Goal: Transaction & Acquisition: Purchase product/service

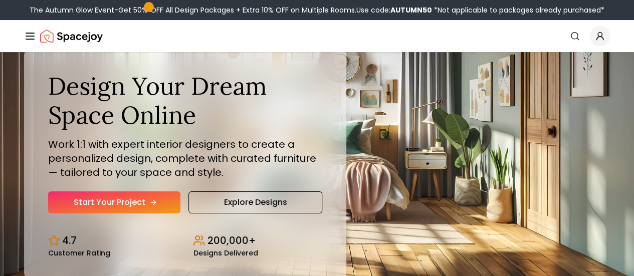
click at [81, 214] on link "Start Your Project" at bounding box center [114, 202] width 132 height 22
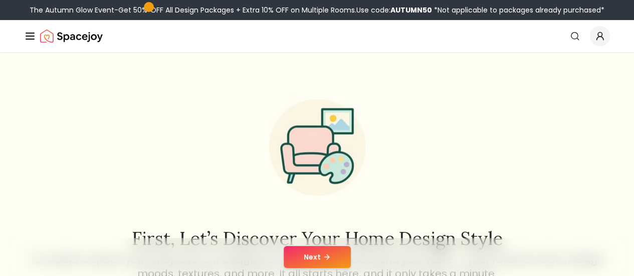
click at [323, 256] on icon at bounding box center [327, 257] width 8 height 8
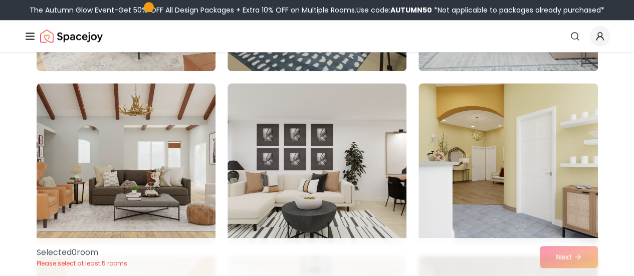
scroll to position [584, 0]
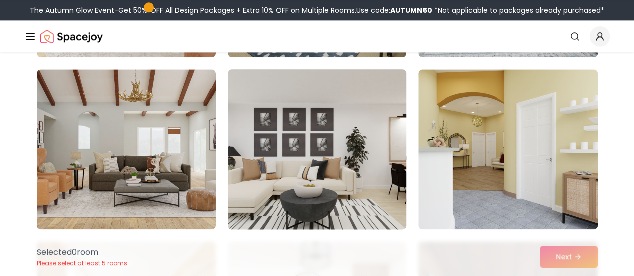
click at [346, 187] on img at bounding box center [317, 149] width 188 height 168
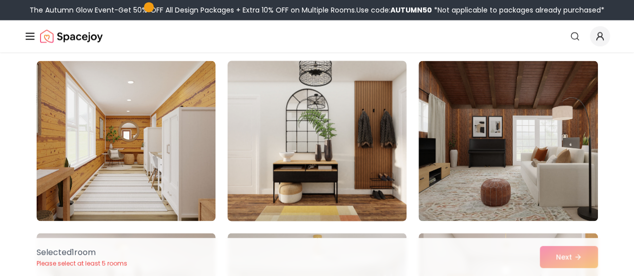
scroll to position [752, 0]
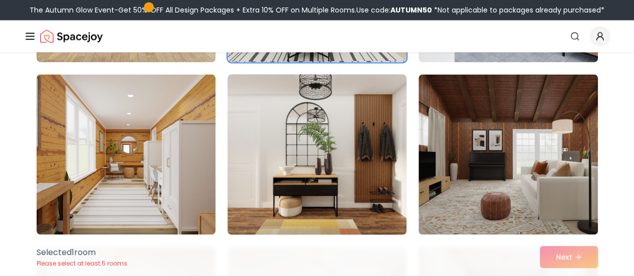
click at [375, 174] on img at bounding box center [317, 154] width 188 height 168
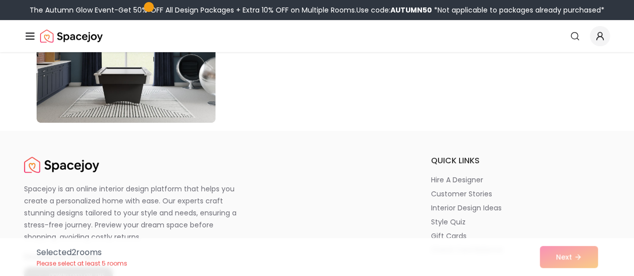
scroll to position [5932, 0]
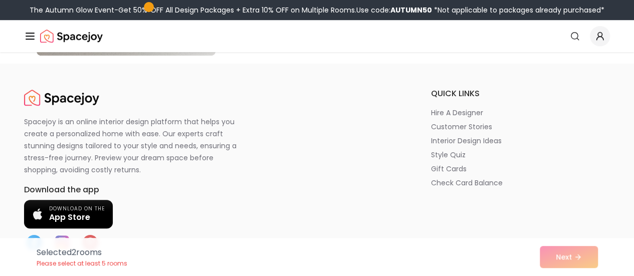
click at [554, 260] on div "Selected 2 room s Please select at least 5 rooms Next" at bounding box center [317, 257] width 577 height 38
click at [564, 256] on div "Selected 2 room s Please select at least 5 rooms Next" at bounding box center [317, 257] width 577 height 38
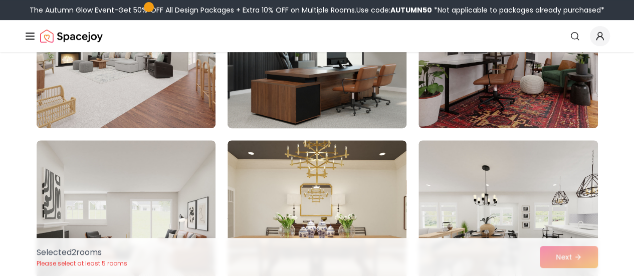
scroll to position [251, 0]
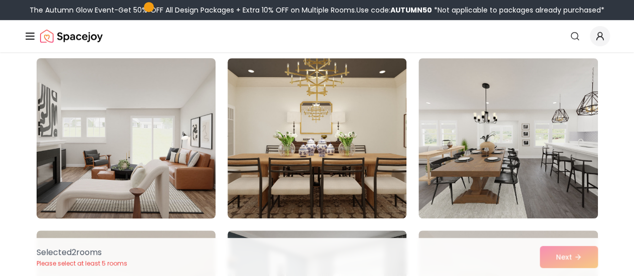
click at [170, 118] on img at bounding box center [126, 138] width 188 height 168
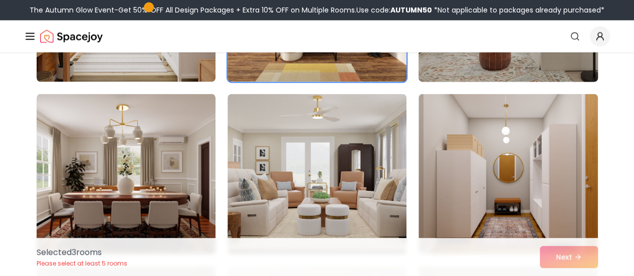
scroll to position [919, 0]
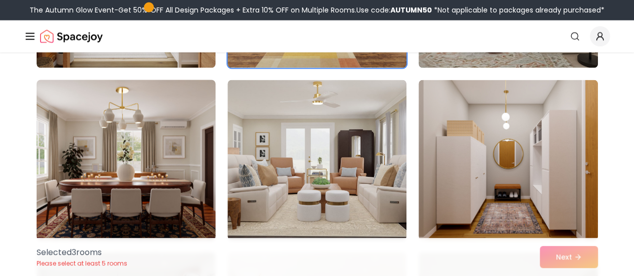
click at [134, 149] on img at bounding box center [126, 160] width 188 height 168
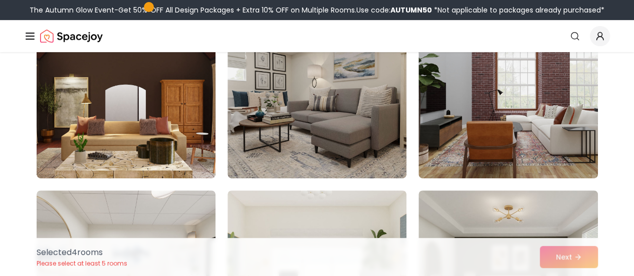
scroll to position [2005, 0]
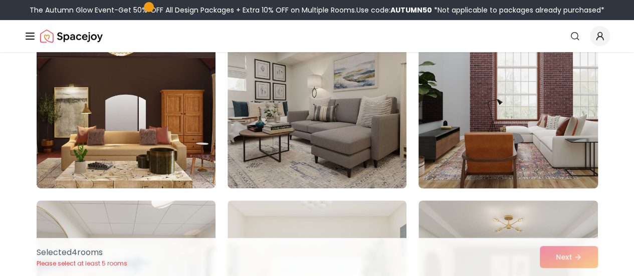
click at [464, 118] on img at bounding box center [508, 108] width 188 height 168
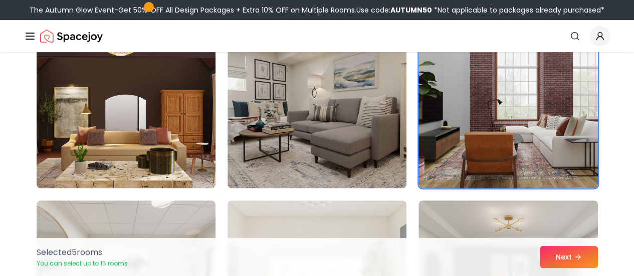
scroll to position [1921, 0]
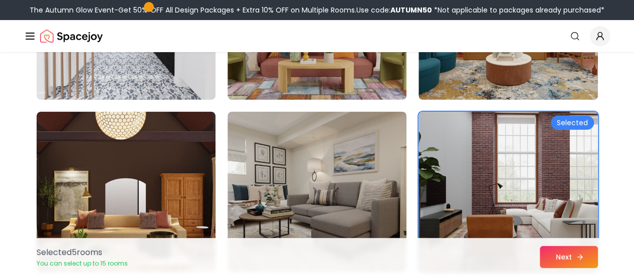
click at [557, 256] on button "Next" at bounding box center [569, 257] width 58 height 22
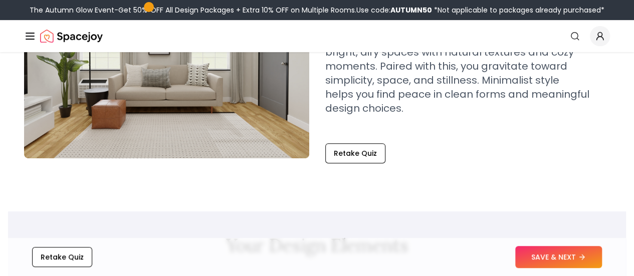
scroll to position [167, 0]
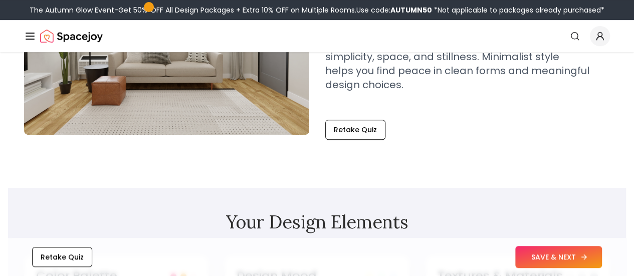
click at [543, 258] on button "SAVE & NEXT" at bounding box center [558, 257] width 87 height 22
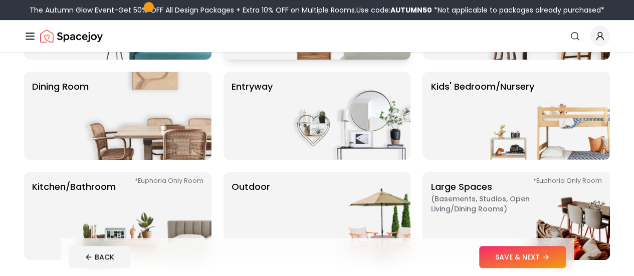
scroll to position [251, 0]
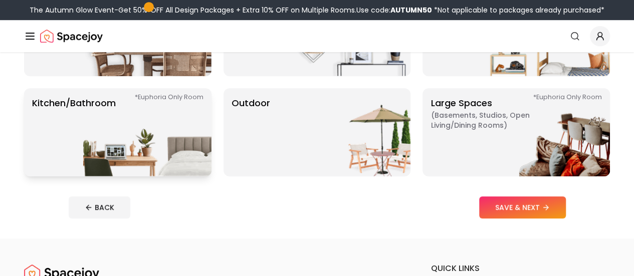
click at [134, 129] on img at bounding box center [147, 132] width 128 height 88
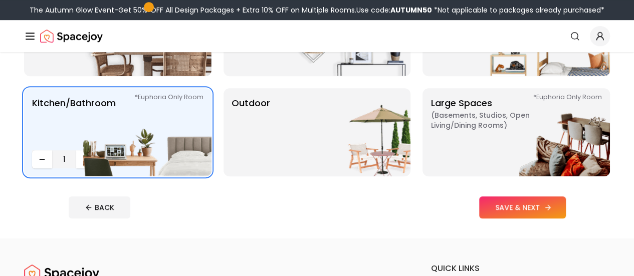
click at [545, 207] on button "SAVE & NEXT" at bounding box center [522, 207] width 87 height 22
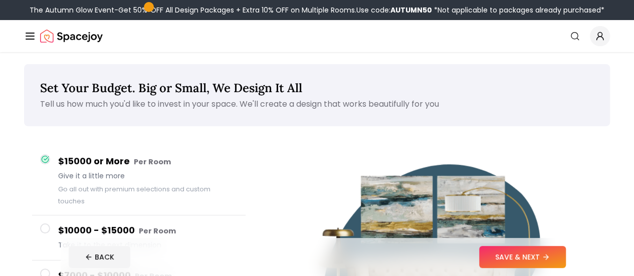
scroll to position [83, 0]
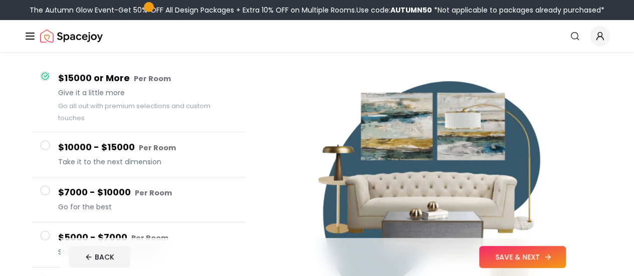
click at [553, 260] on button "SAVE & NEXT" at bounding box center [522, 257] width 87 height 22
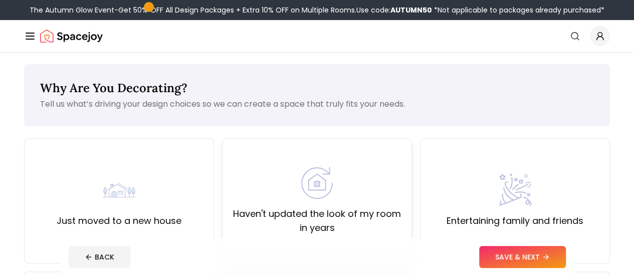
scroll to position [83, 0]
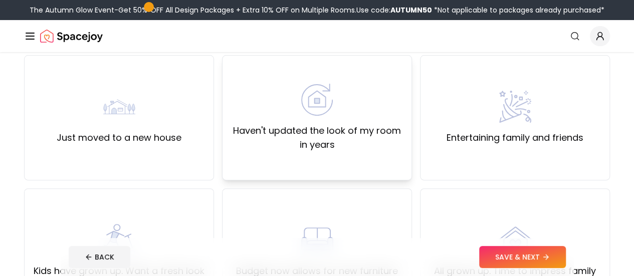
click at [331, 139] on label "Haven't updated the look of my room in years" at bounding box center [317, 138] width 173 height 28
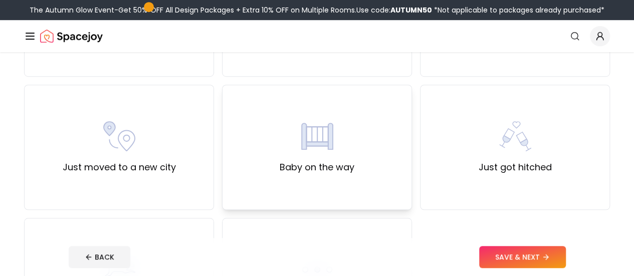
scroll to position [334, 0]
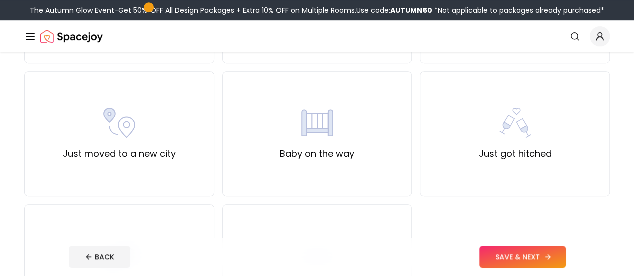
click at [544, 258] on button "SAVE & NEXT" at bounding box center [522, 257] width 87 height 22
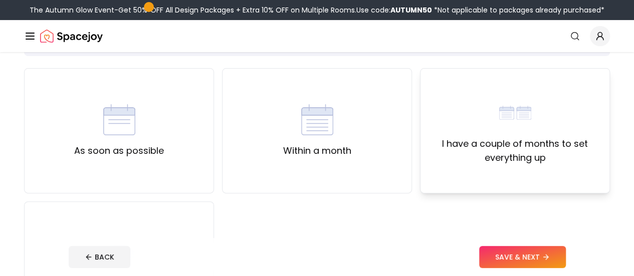
scroll to position [83, 0]
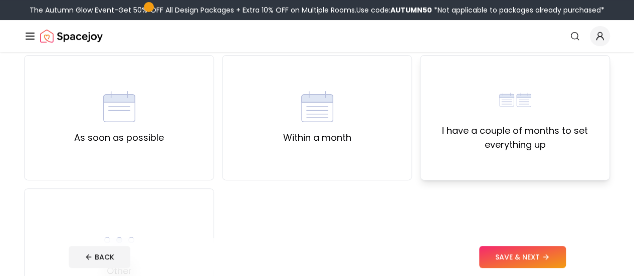
click at [513, 138] on label "I have a couple of months to set everything up" at bounding box center [515, 138] width 173 height 28
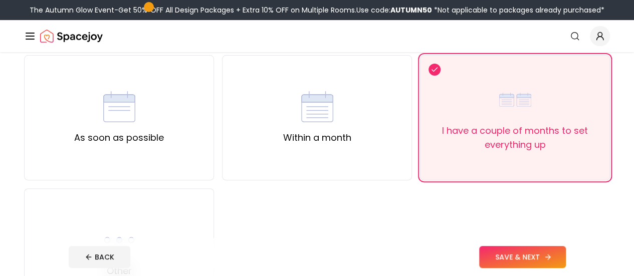
click at [543, 255] on button "SAVE & NEXT" at bounding box center [522, 257] width 87 height 22
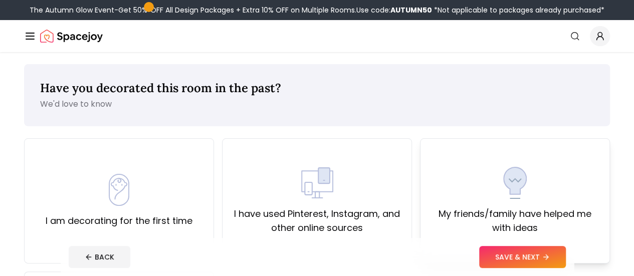
click at [516, 185] on img at bounding box center [515, 183] width 32 height 32
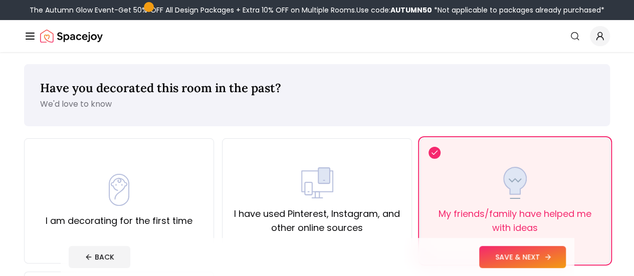
click at [539, 254] on button "SAVE & NEXT" at bounding box center [522, 257] width 87 height 22
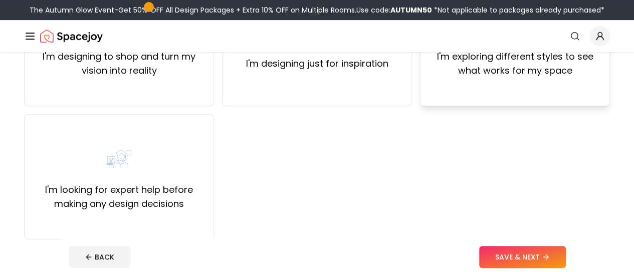
scroll to position [167, 0]
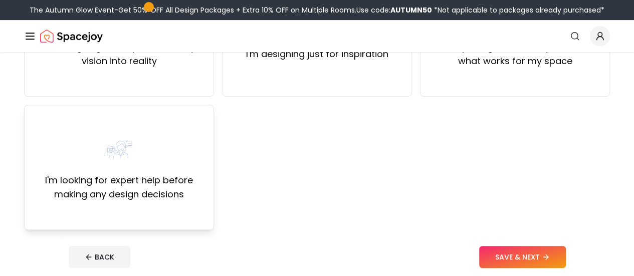
click at [134, 176] on label "I'm looking for expert help before making any design decisions" at bounding box center [119, 187] width 173 height 28
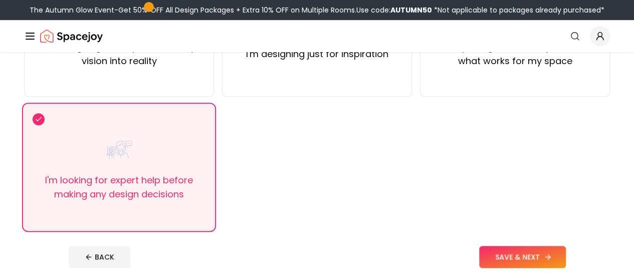
click at [531, 254] on button "SAVE & NEXT" at bounding box center [522, 257] width 87 height 22
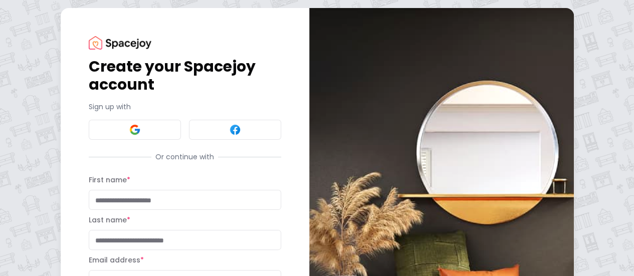
click at [157, 199] on input "First name *" at bounding box center [185, 200] width 192 height 20
type input "****"
type input "********"
type input "**********"
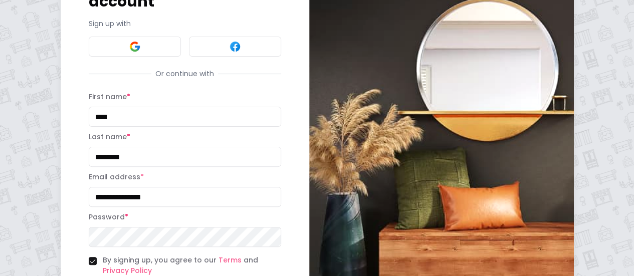
scroll to position [165, 0]
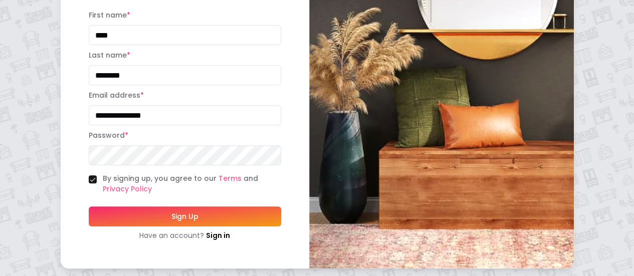
click at [135, 219] on button "Sign Up" at bounding box center [185, 217] width 192 height 20
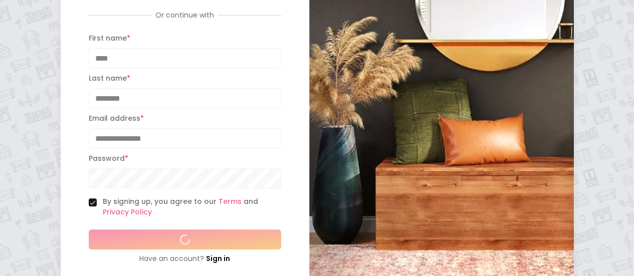
scroll to position [187, 0]
